Goal: Information Seeking & Learning: Learn about a topic

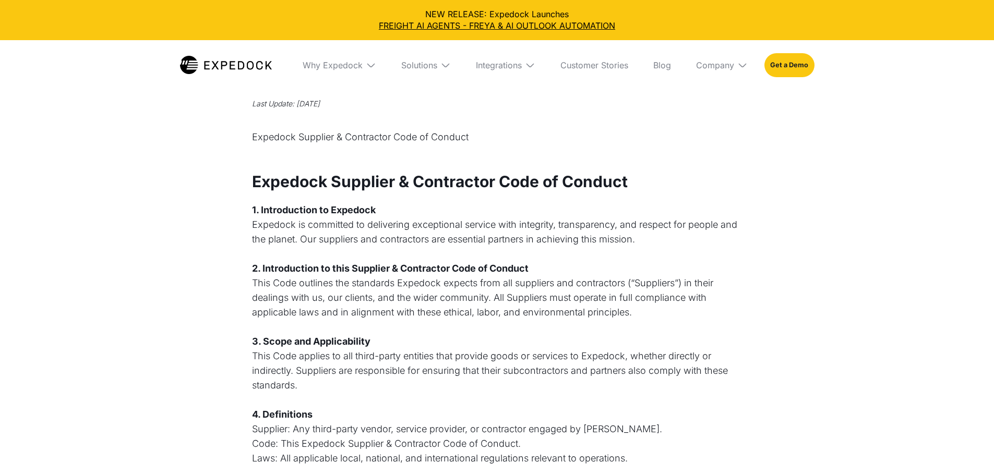
select select
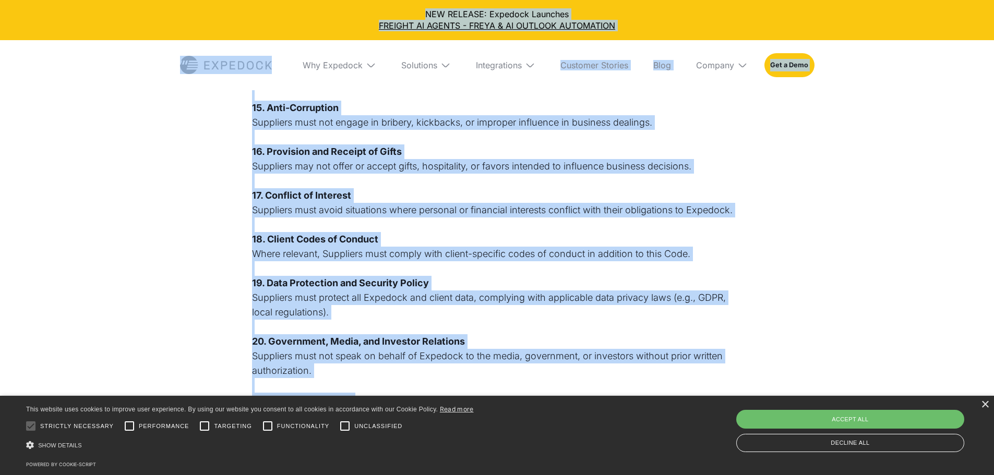
scroll to position [865, 0]
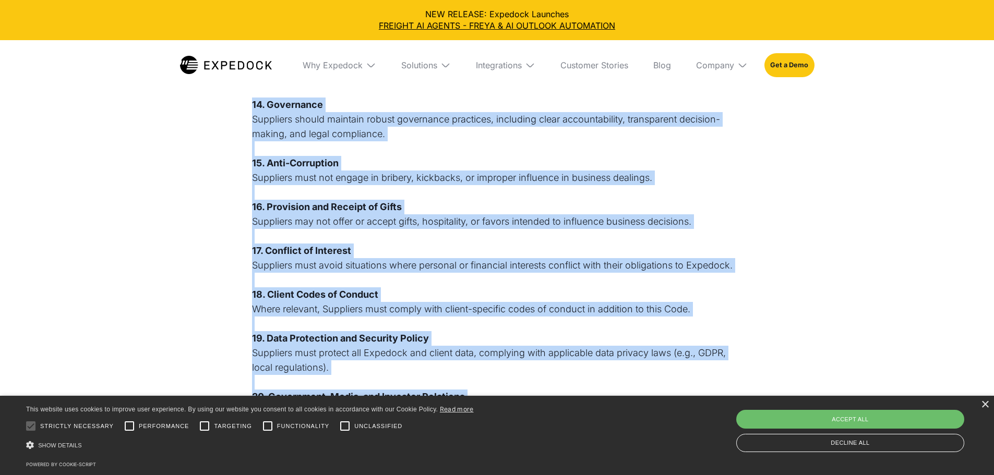
drag, startPoint x: 559, startPoint y: 280, endPoint x: 250, endPoint y: 104, distance: 354.6
click at [250, 104] on div "Privacy Policy Last Update: July 20, 2022 Expedock Supplier & Contractor Code o…" at bounding box center [497, 16] width 994 height 1669
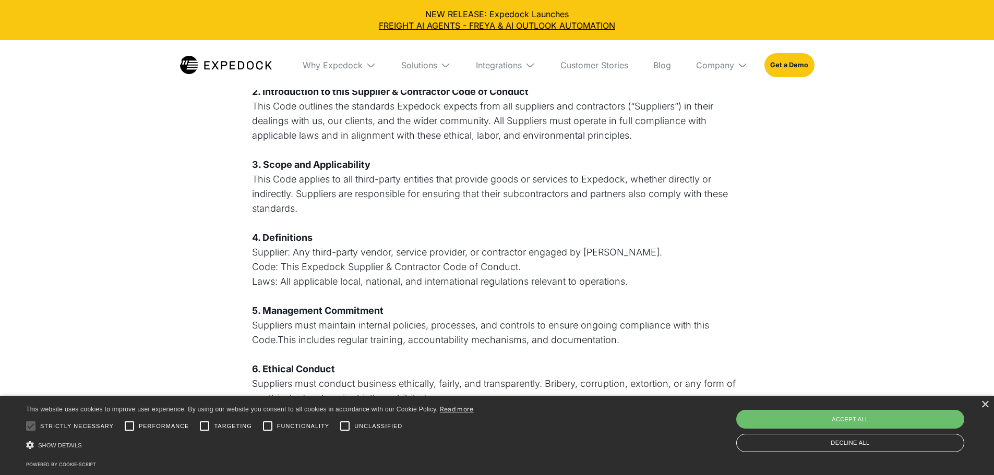
scroll to position [82, 0]
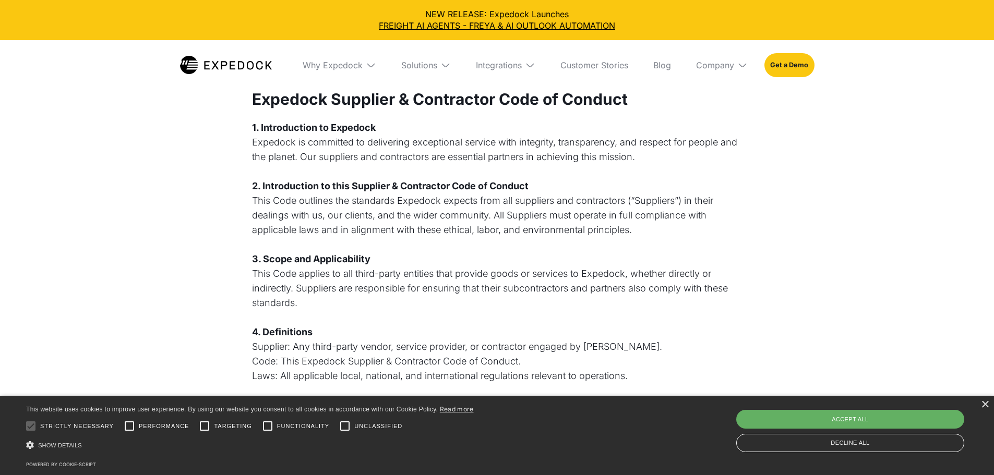
click at [841, 421] on div "Accept all" at bounding box center [850, 419] width 228 height 19
checkbox input "true"
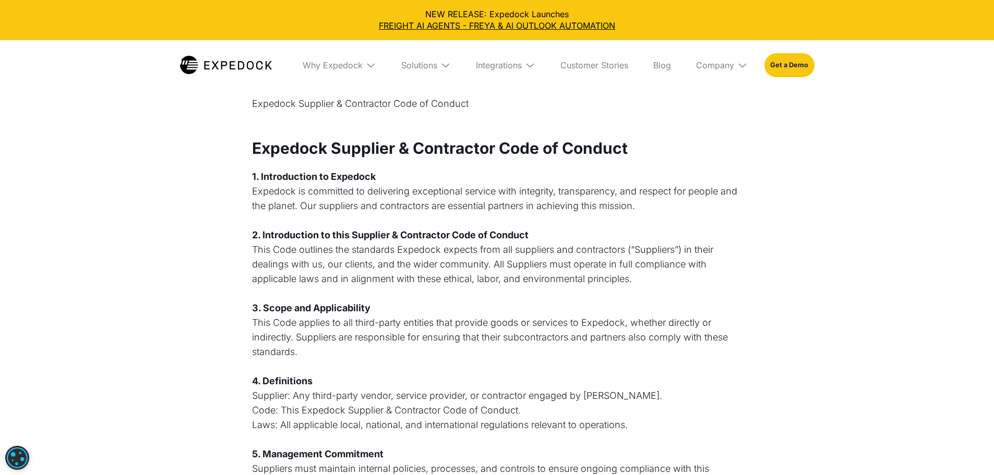
scroll to position [0, 0]
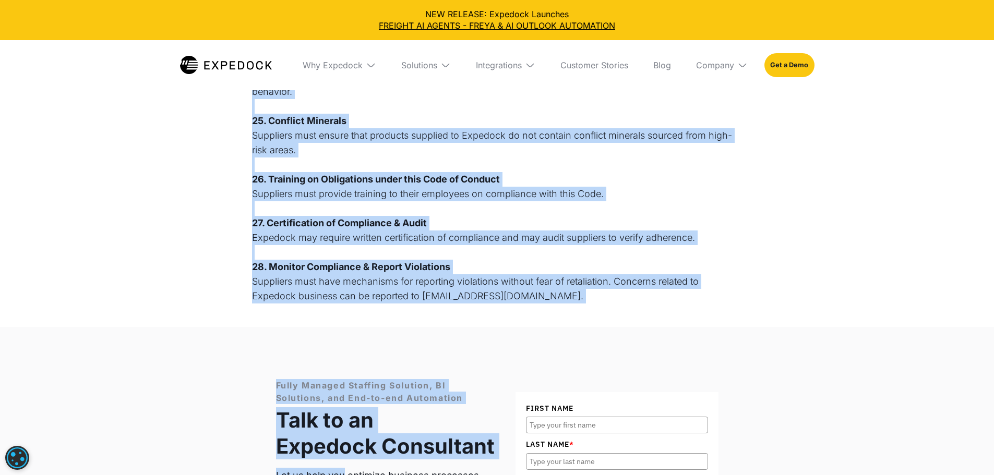
scroll to position [1435, 0]
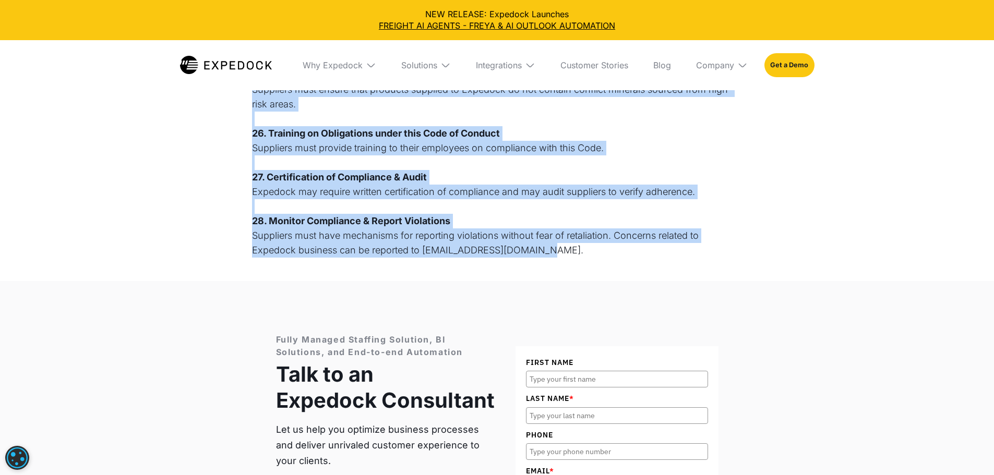
drag, startPoint x: 253, startPoint y: 180, endPoint x: 564, endPoint y: 260, distance: 321.1
copy div "Expedock Supplier & Contractor Code of Conduct 1. Introduction to Expedock Expe…"
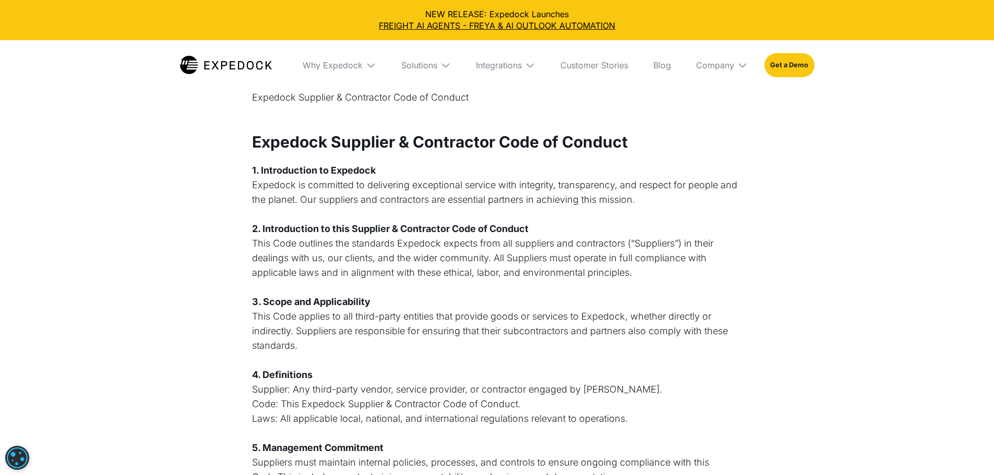
scroll to position [0, 0]
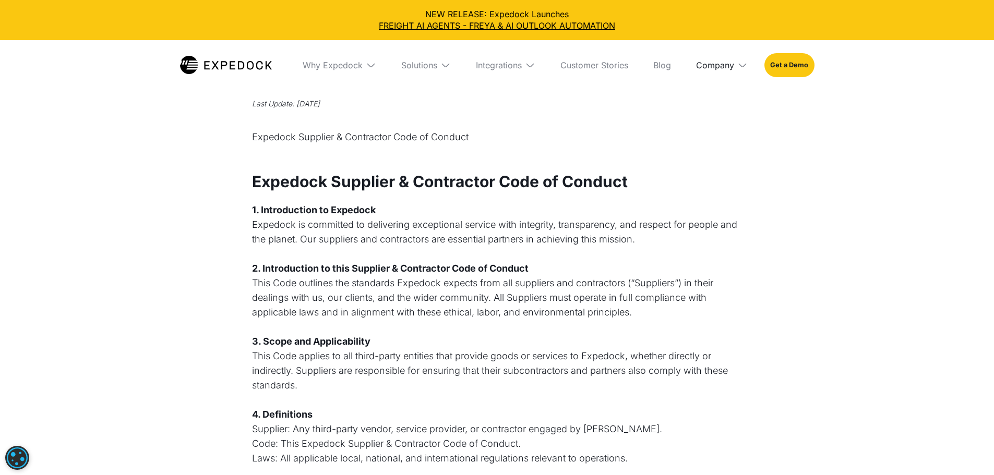
click at [731, 68] on div "Company" at bounding box center [715, 65] width 38 height 10
click at [325, 70] on div "Why Expedock" at bounding box center [333, 65] width 60 height 10
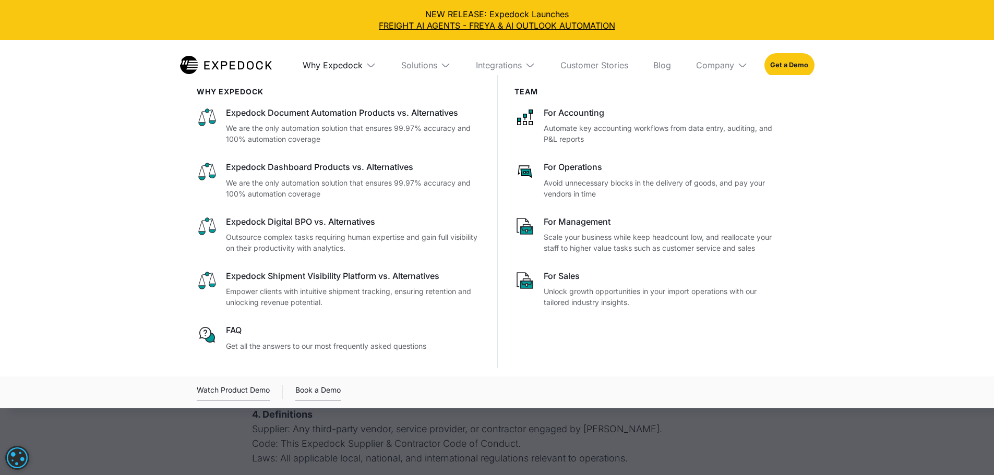
click at [325, 70] on div "Why Expedock" at bounding box center [333, 65] width 60 height 10
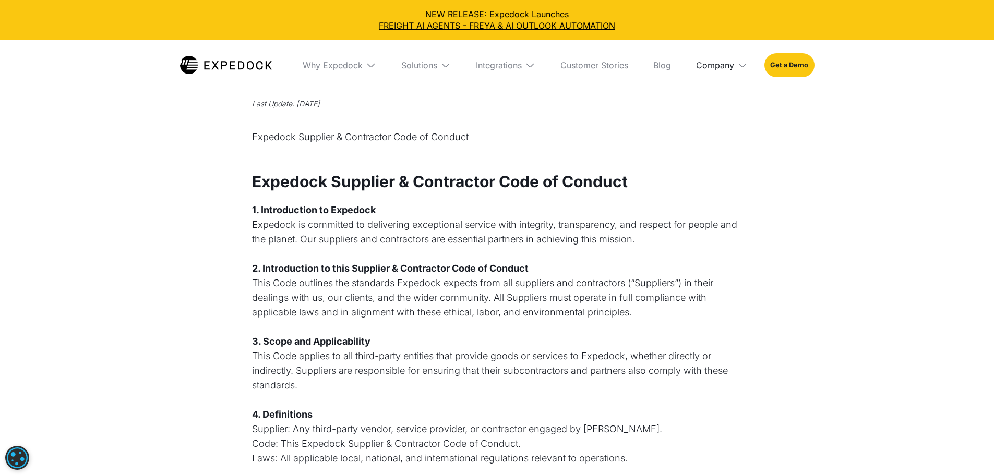
click at [721, 67] on div "Company" at bounding box center [715, 65] width 38 height 10
click at [739, 103] on link "About Us" at bounding box center [722, 103] width 68 height 27
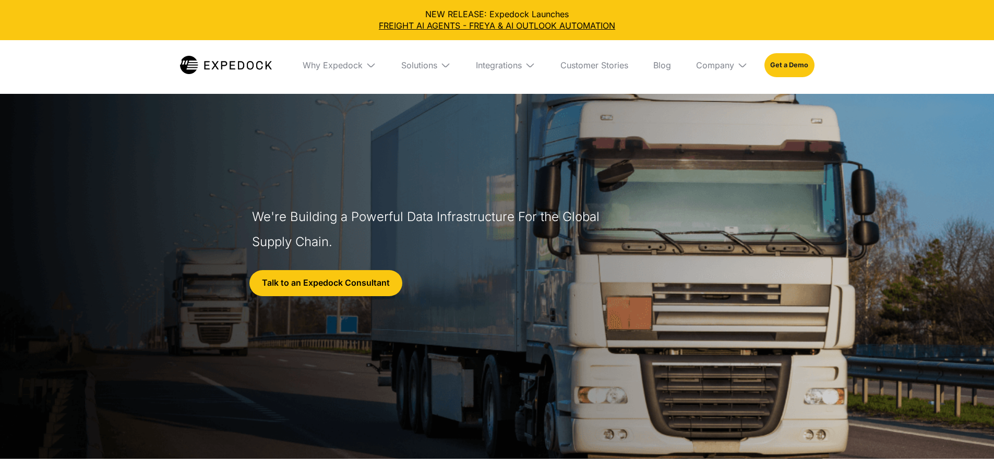
select select
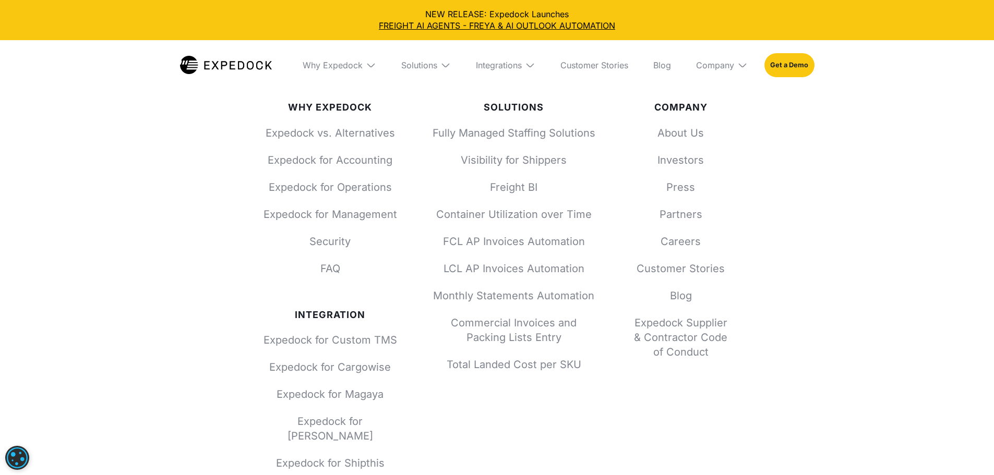
scroll to position [4538, 0]
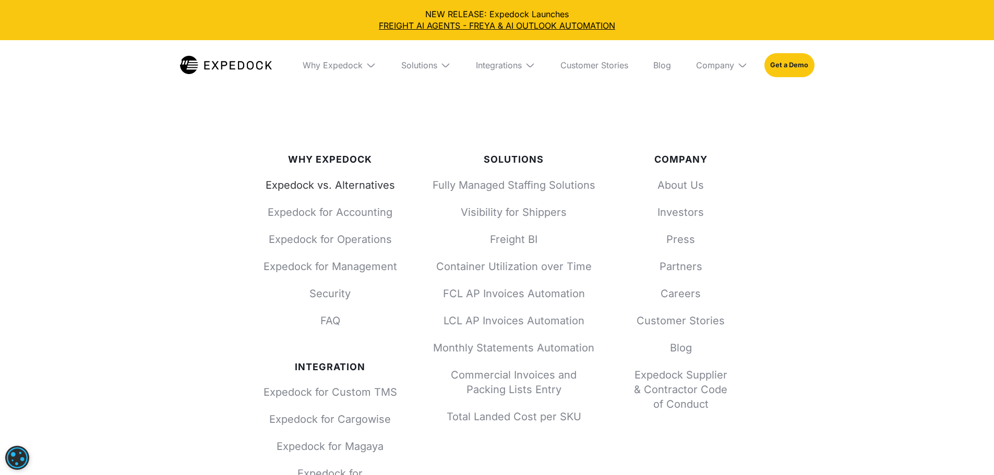
click at [368, 178] on div "Expedock vs. Alternatives Expedock for Accounting Expedock for Operations Exped…" at bounding box center [330, 253] width 134 height 150
click at [368, 178] on link "Expedock vs. Alternatives" at bounding box center [330, 185] width 134 height 15
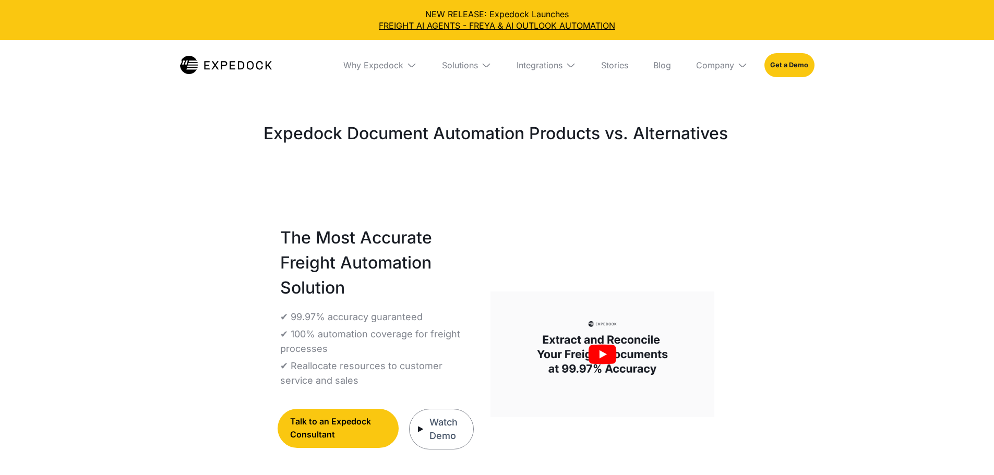
select select
click at [180, 66] on img at bounding box center [226, 65] width 92 height 18
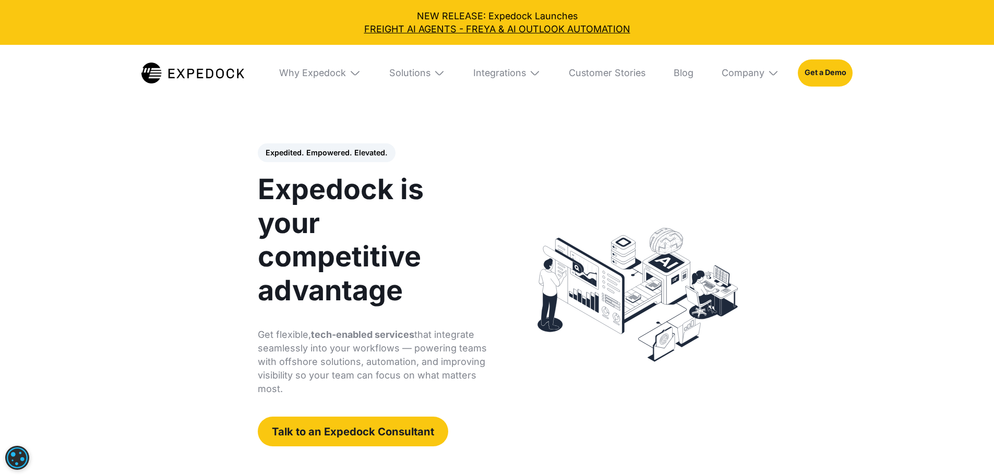
select select
click at [427, 79] on div "Solutions" at bounding box center [409, 72] width 41 height 11
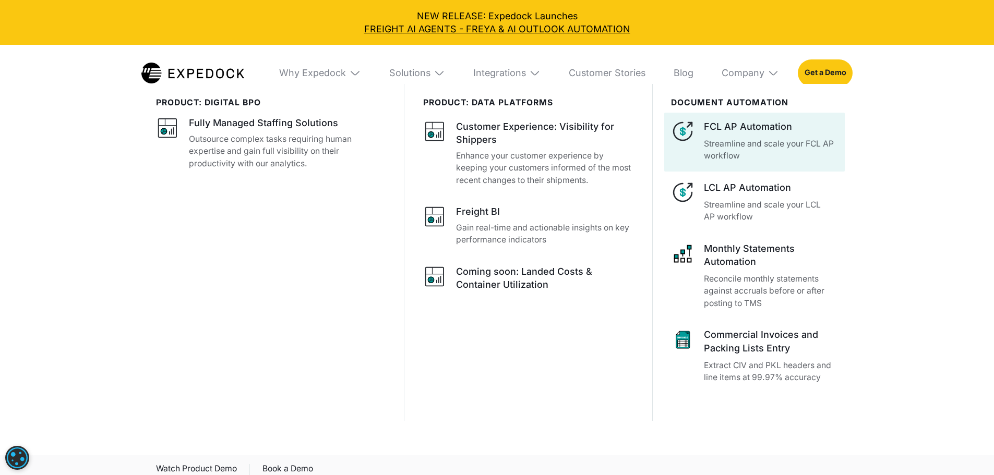
click at [786, 162] on p "Streamline and scale your FCL AP workflow" at bounding box center [771, 150] width 134 height 25
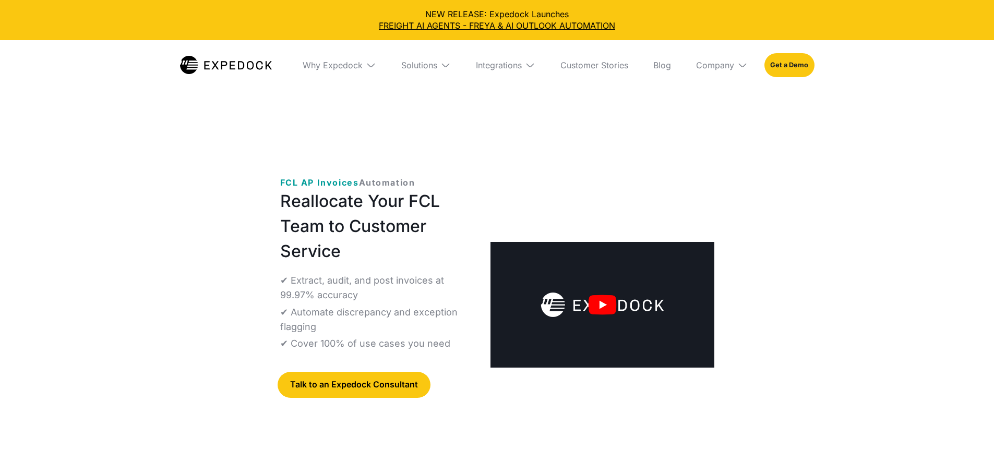
select select
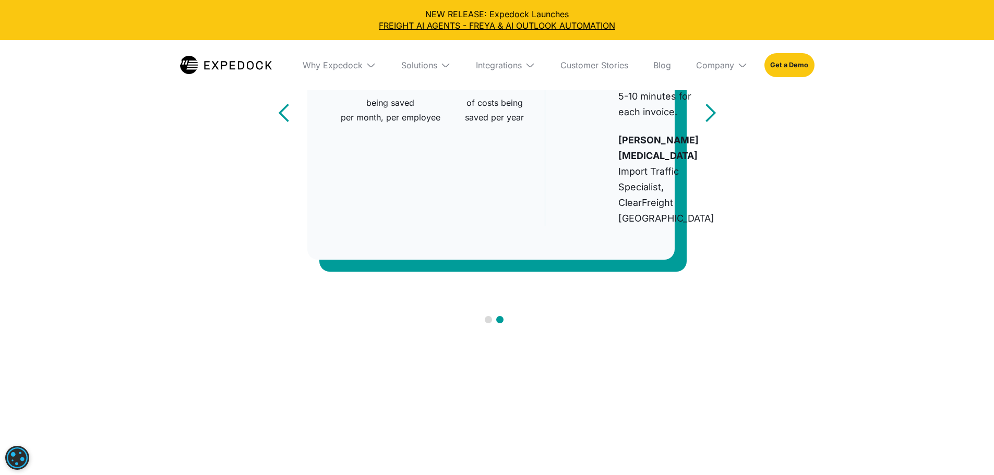
scroll to position [730, 0]
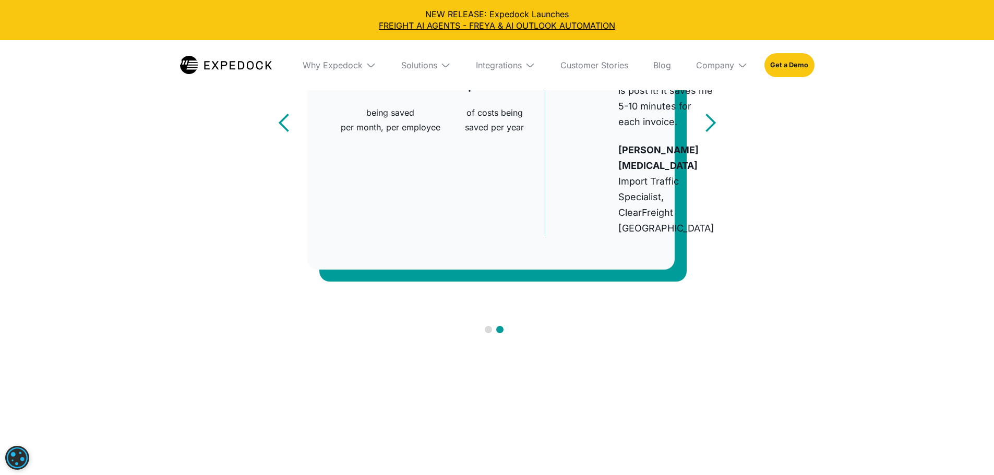
click at [709, 134] on div "next slide" at bounding box center [710, 123] width 21 height 21
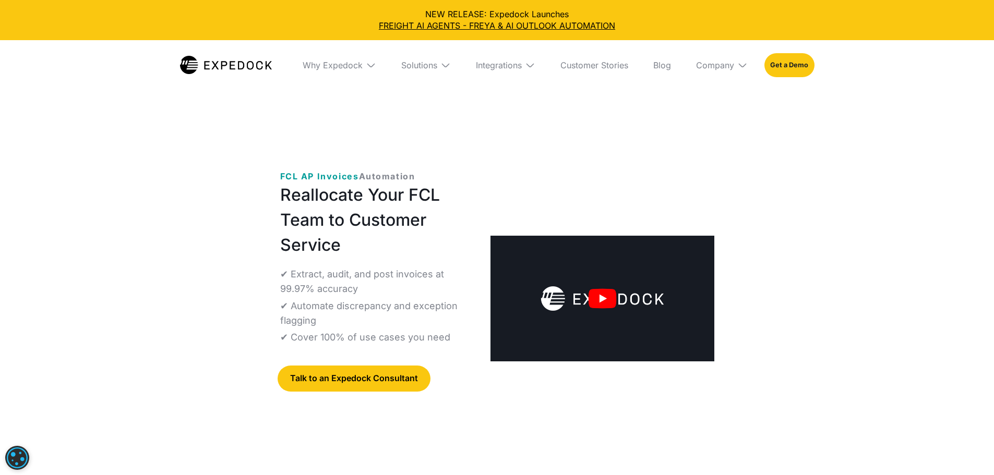
scroll to position [0, 0]
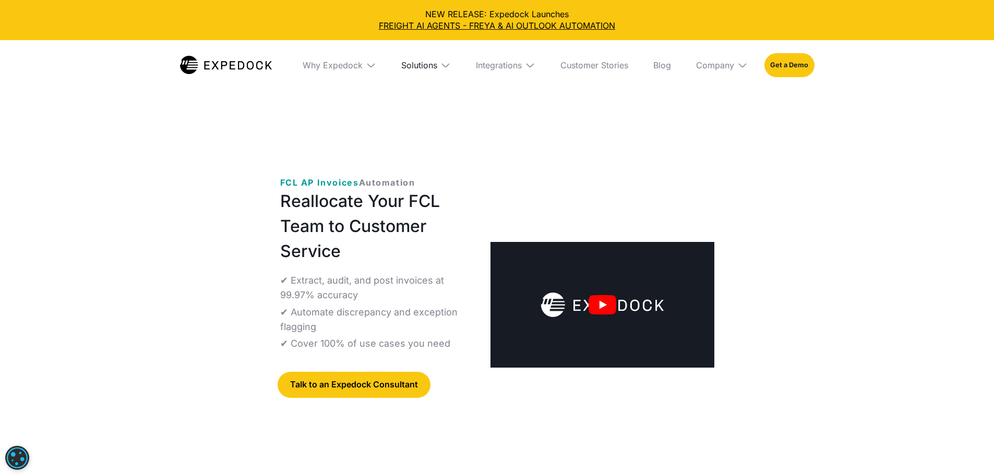
click at [426, 66] on div "Solutions" at bounding box center [419, 65] width 36 height 10
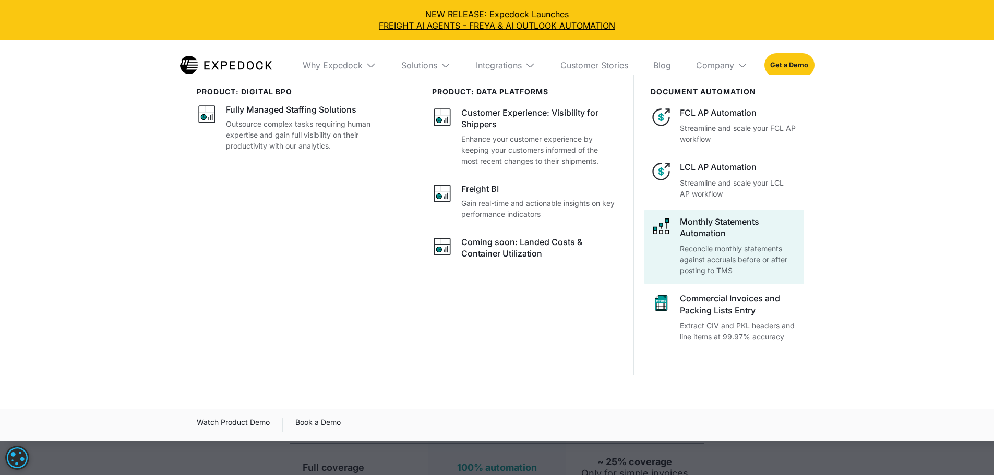
scroll to position [2139, 0]
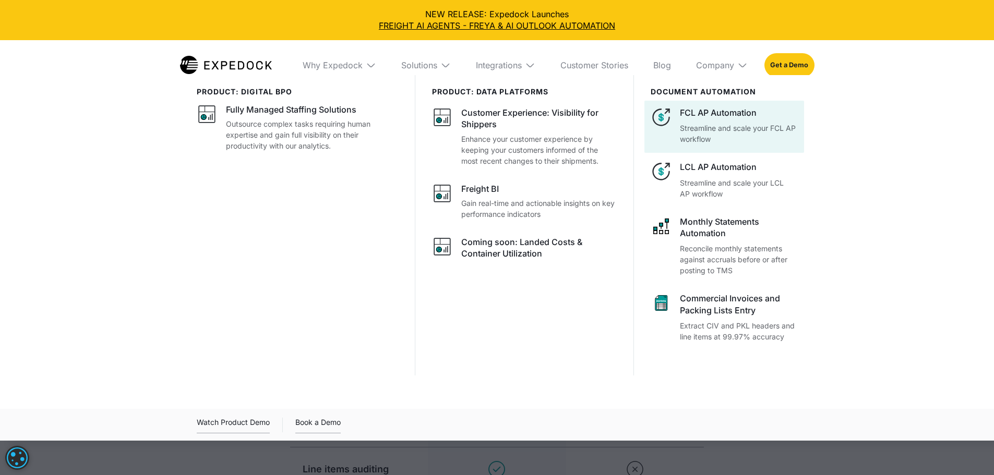
click at [758, 139] on div "FCL AP Automation Streamline and scale your FCL AP workflow" at bounding box center [738, 126] width 117 height 38
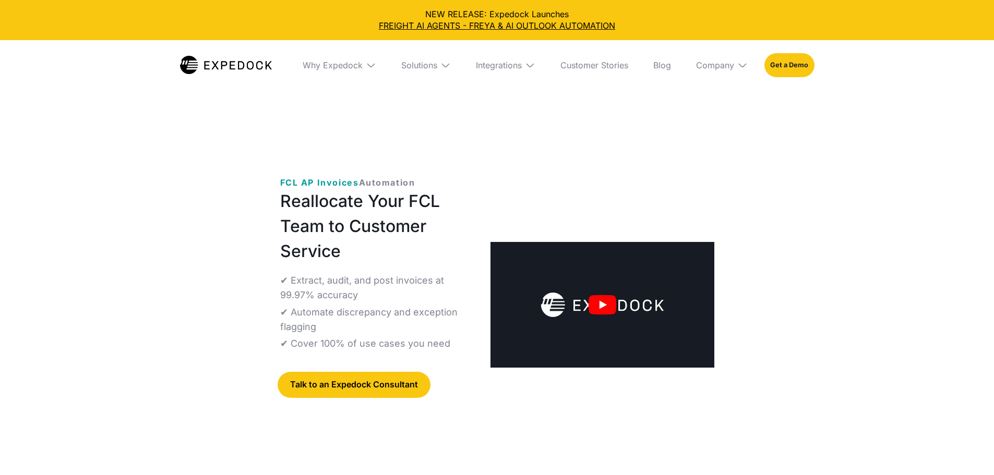
select select
click at [303, 66] on div "Why Expedock" at bounding box center [333, 65] width 60 height 10
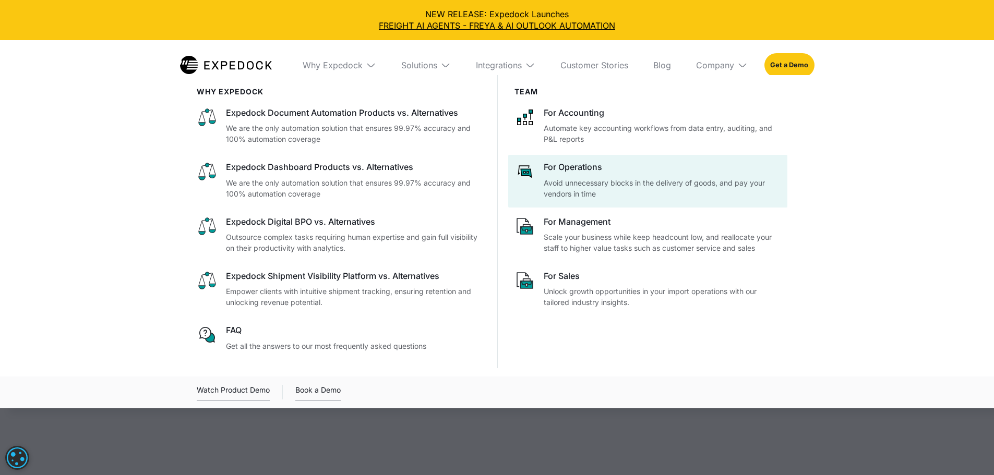
click at [637, 199] on p "Avoid unnecessary blocks in the delivery of goods, and pay your vendors in time" at bounding box center [662, 188] width 237 height 22
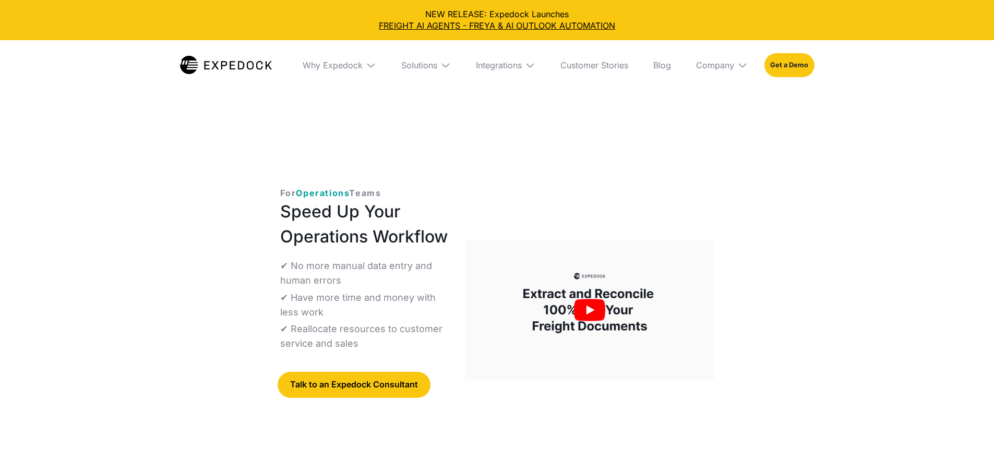
select select
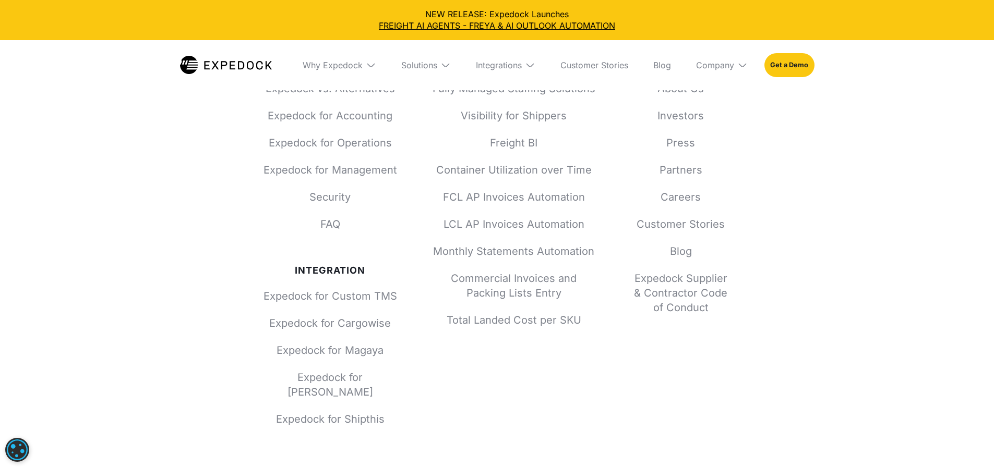
scroll to position [4434, 0]
